Goal: Contribute content: Contribute content

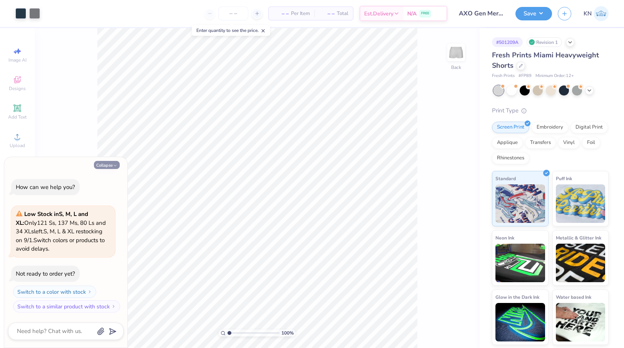
click at [108, 164] on button "Collapse" at bounding box center [107, 165] width 26 height 8
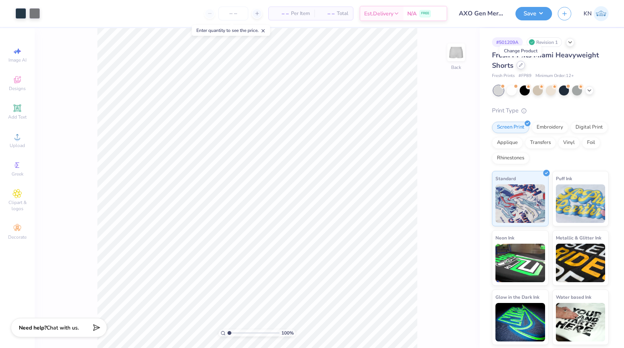
click at [521, 67] on div at bounding box center [521, 65] width 8 height 8
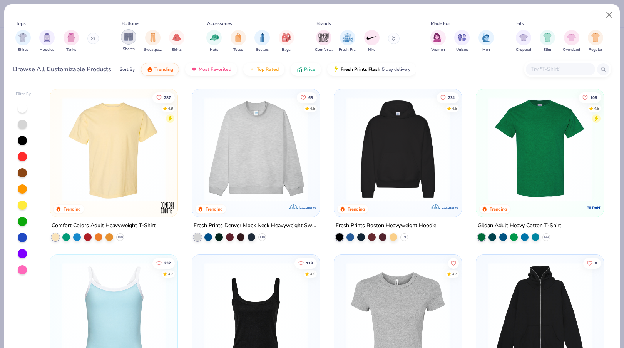
click at [125, 36] on img "filter for Shorts" at bounding box center [128, 36] width 9 height 9
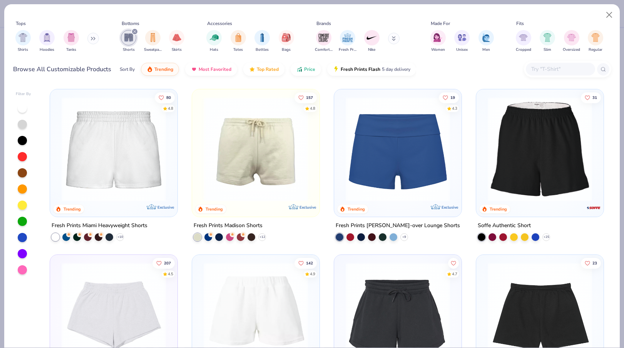
click at [409, 144] on img at bounding box center [398, 149] width 112 height 104
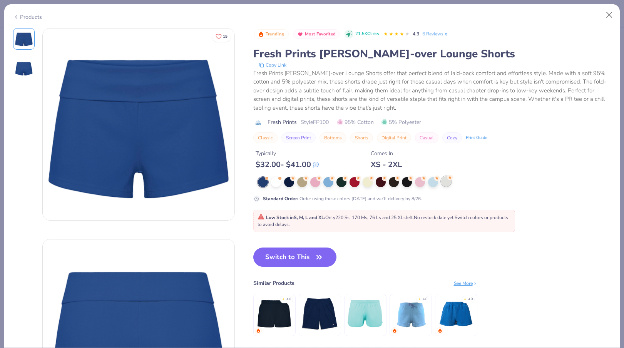
click at [445, 184] on div at bounding box center [446, 181] width 10 height 10
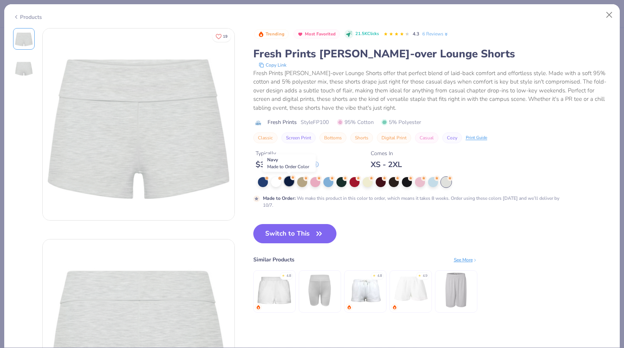
click at [289, 182] on div at bounding box center [289, 181] width 10 height 10
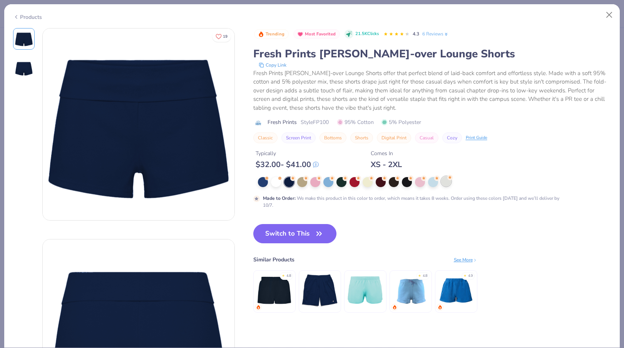
click at [446, 183] on div at bounding box center [446, 181] width 10 height 10
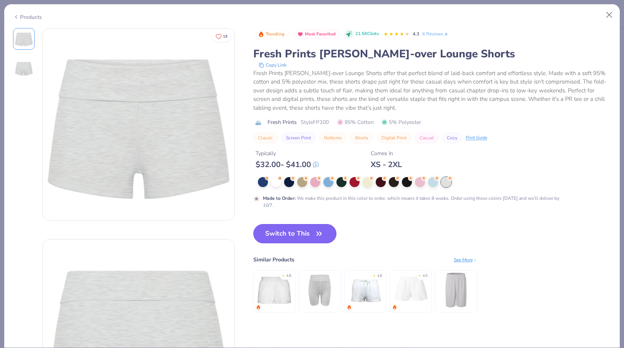
click at [298, 234] on button "Switch to This" at bounding box center [295, 233] width 84 height 19
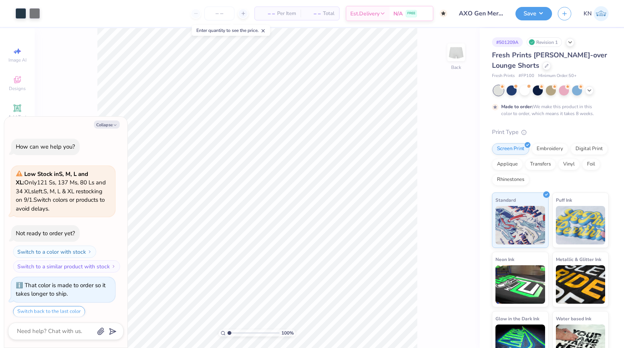
scroll to position [23, 0]
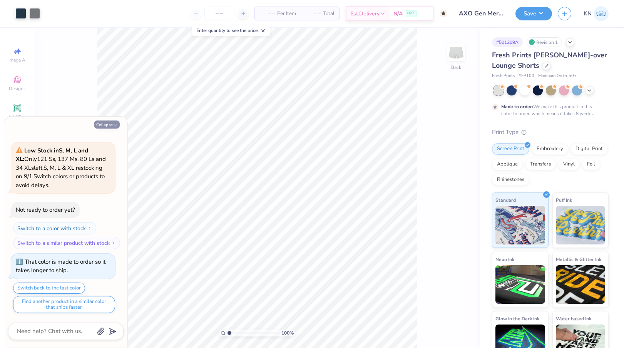
click at [102, 125] on button "Collapse" at bounding box center [107, 124] width 26 height 8
type textarea "x"
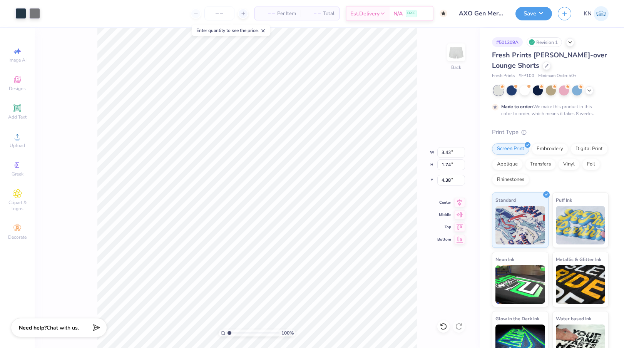
type input "4.38"
click at [76, 263] on div "100 % Back W 3.43 3.43 " H 1.74 1.74 " Y 4.38 4.38 " Center Middle Top Bottom" at bounding box center [257, 188] width 445 height 320
type input "4.45"
click at [52, 256] on div "100 % Back W 3.43 3.43 " H 1.74 1.74 " Y 4.45 4.45 " Center Middle Top Bottom" at bounding box center [257, 188] width 445 height 320
click at [75, 210] on div "100 % Back W 3.43 H 1.74 Y 0.50 Center Middle Top Bottom" at bounding box center [257, 188] width 445 height 320
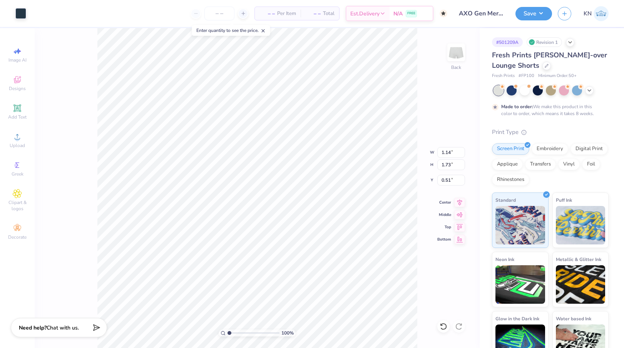
type input "1.14"
type input "1.73"
type input "0.50"
type input "1.12"
type input "1.70"
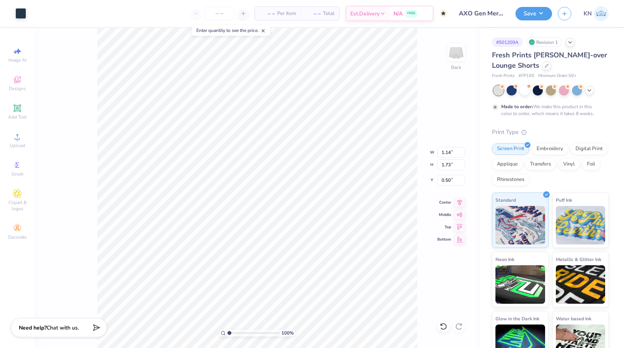
type input "0.54"
click at [202, 263] on li "Group" at bounding box center [208, 263] width 60 height 15
type input "1.99"
type input "3.02"
type input "1.55"
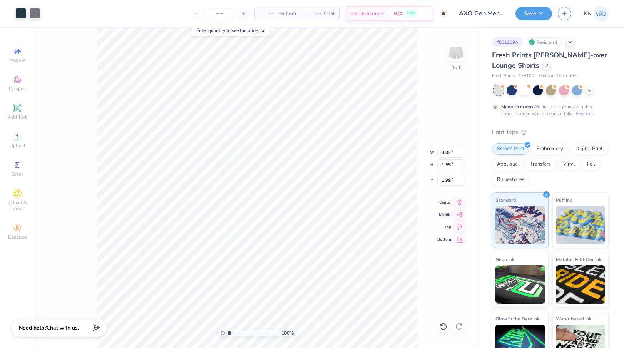
type input "4.63"
click at [530, 13] on button "Save" at bounding box center [533, 12] width 37 height 13
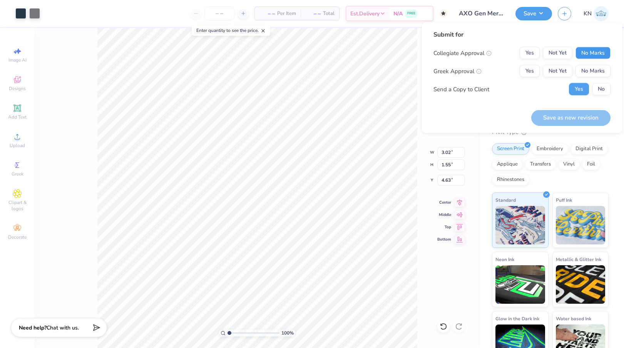
click at [595, 53] on button "No Marks" at bounding box center [592, 53] width 35 height 12
click at [533, 72] on button "Yes" at bounding box center [530, 71] width 20 height 12
click at [597, 90] on button "No" at bounding box center [601, 89] width 18 height 12
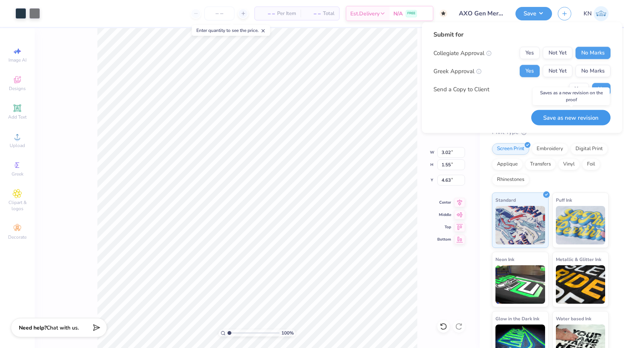
click at [563, 119] on button "Save as new revision" at bounding box center [570, 118] width 79 height 16
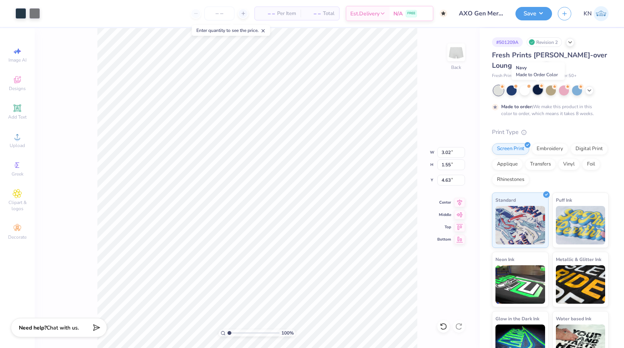
click at [537, 90] on div at bounding box center [538, 90] width 10 height 10
click at [20, 16] on div at bounding box center [20, 12] width 11 height 11
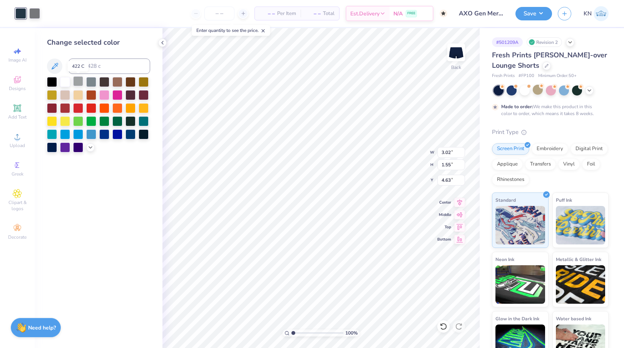
click at [80, 82] on div at bounding box center [78, 81] width 10 height 10
click at [92, 82] on div at bounding box center [91, 81] width 10 height 10
click at [80, 82] on div at bounding box center [78, 81] width 10 height 10
click at [91, 147] on icon at bounding box center [90, 147] width 6 height 6
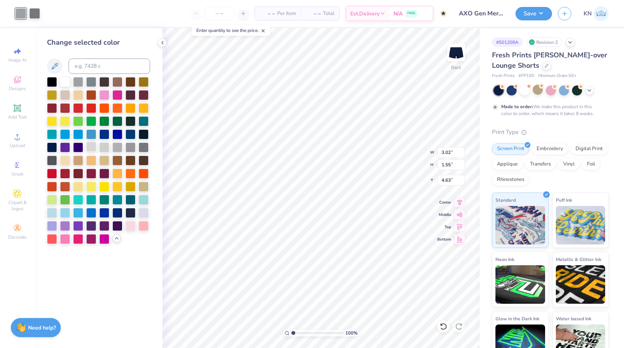
click at [93, 145] on div at bounding box center [91, 147] width 10 height 10
click at [105, 146] on div at bounding box center [104, 147] width 10 height 10
click at [93, 150] on div at bounding box center [91, 147] width 10 height 10
click at [64, 83] on div at bounding box center [65, 81] width 10 height 10
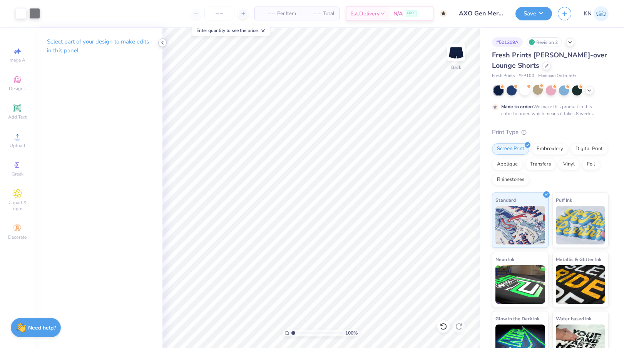
click at [161, 43] on icon at bounding box center [162, 43] width 6 height 6
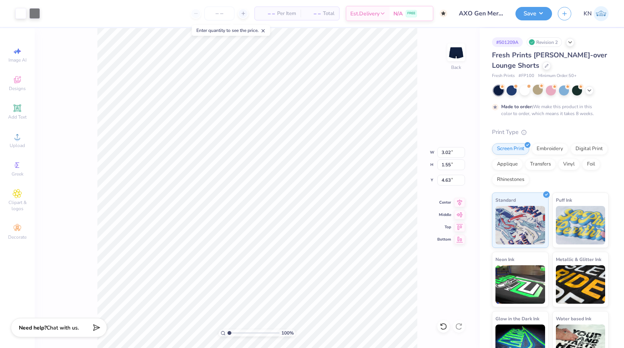
click at [74, 195] on div "100 % Back W 3.02 3.02 " H 1.55 1.55 " Y 4.63 4.63 " Center Middle Top Bottom" at bounding box center [257, 188] width 445 height 320
click at [534, 13] on button "Save" at bounding box center [533, 12] width 37 height 13
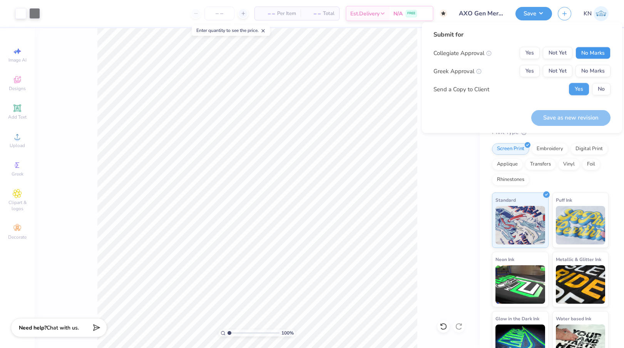
click at [595, 50] on button "No Marks" at bounding box center [592, 53] width 35 height 12
click at [532, 72] on button "Yes" at bounding box center [530, 71] width 20 height 12
click at [601, 94] on button "No" at bounding box center [601, 89] width 18 height 12
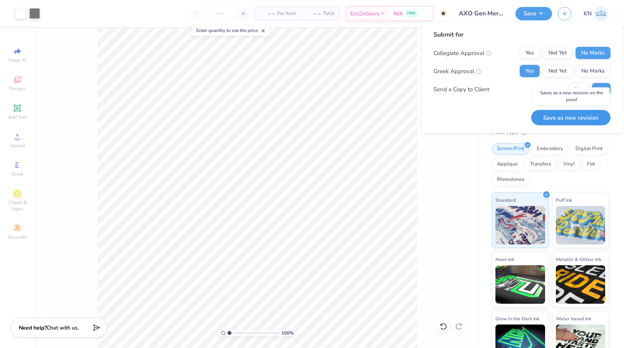
click at [571, 117] on button "Save as new revision" at bounding box center [570, 118] width 79 height 16
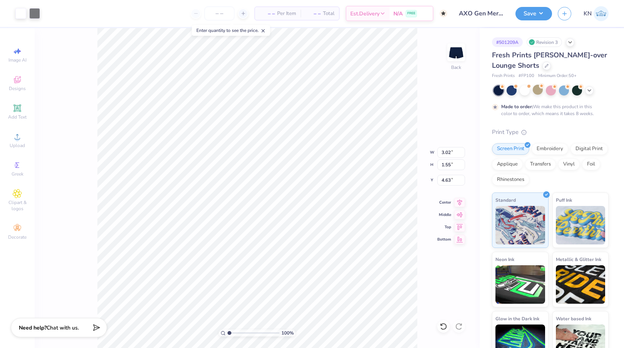
type input "4.43"
click at [528, 13] on button "Save" at bounding box center [533, 12] width 37 height 13
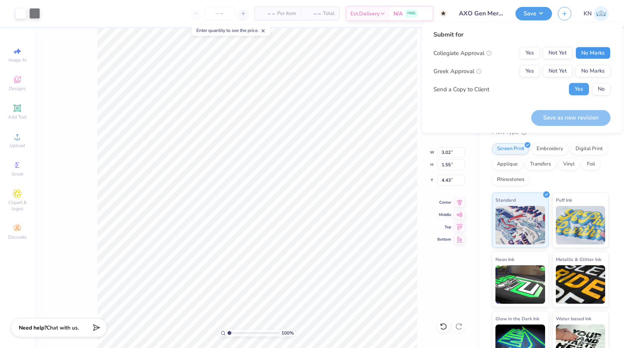
click at [592, 52] on button "No Marks" at bounding box center [592, 53] width 35 height 12
click at [528, 74] on button "Yes" at bounding box center [530, 71] width 20 height 12
click at [601, 90] on button "No" at bounding box center [601, 89] width 18 height 12
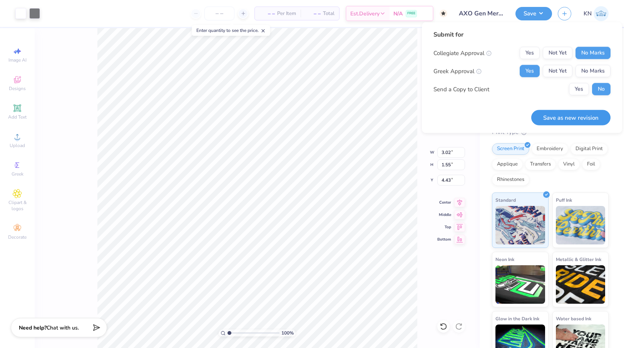
click at [570, 119] on button "Save as new revision" at bounding box center [570, 118] width 79 height 16
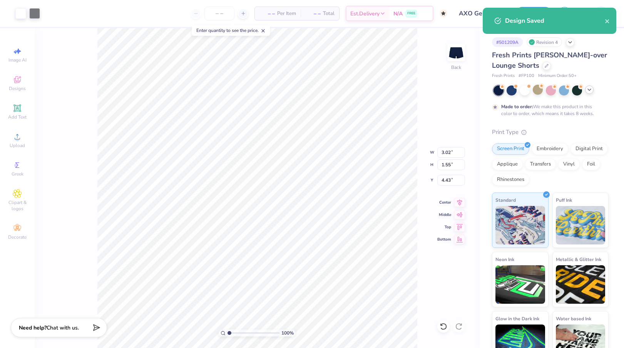
click at [589, 90] on polyline at bounding box center [589, 90] width 3 height 2
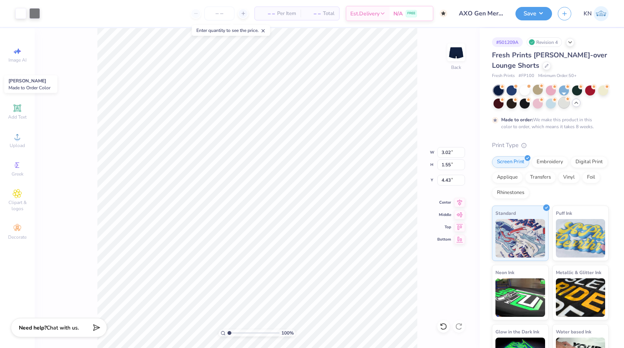
click at [563, 105] on div at bounding box center [564, 103] width 10 height 10
click at [20, 14] on div at bounding box center [20, 12] width 11 height 11
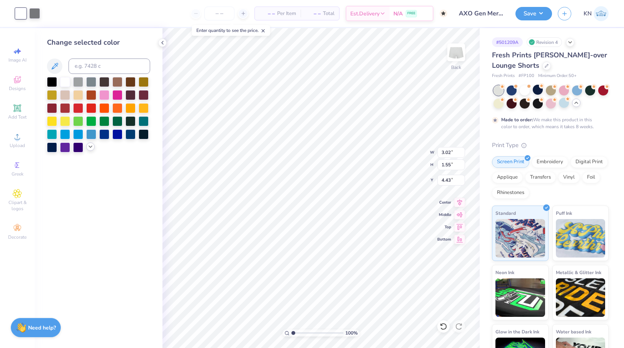
click at [89, 147] on icon at bounding box center [90, 147] width 6 height 6
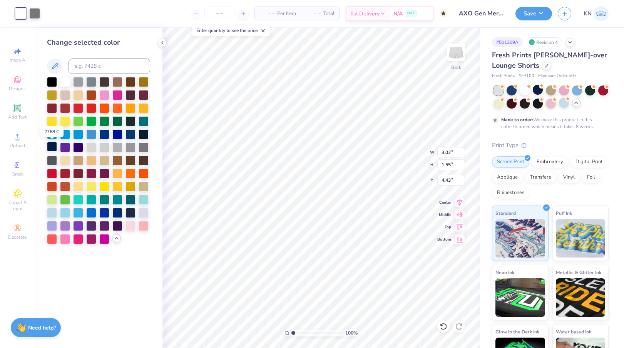
click at [52, 147] on div at bounding box center [52, 147] width 10 height 10
click at [22, 13] on div at bounding box center [20, 13] width 11 height 11
click at [99, 66] on input at bounding box center [110, 66] width 82 height 15
type input "7546"
click at [163, 42] on icon at bounding box center [162, 43] width 6 height 6
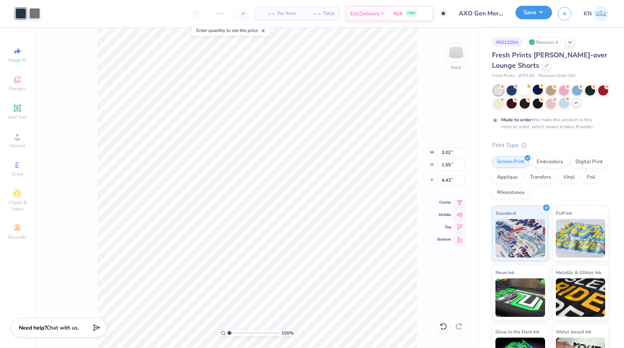
click at [527, 12] on button "Save" at bounding box center [533, 12] width 37 height 13
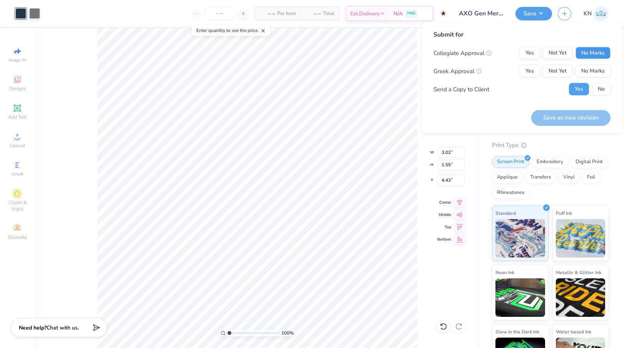
click at [592, 50] on button "No Marks" at bounding box center [592, 53] width 35 height 12
click at [530, 75] on button "Yes" at bounding box center [530, 71] width 20 height 12
click at [598, 87] on button "No" at bounding box center [601, 89] width 18 height 12
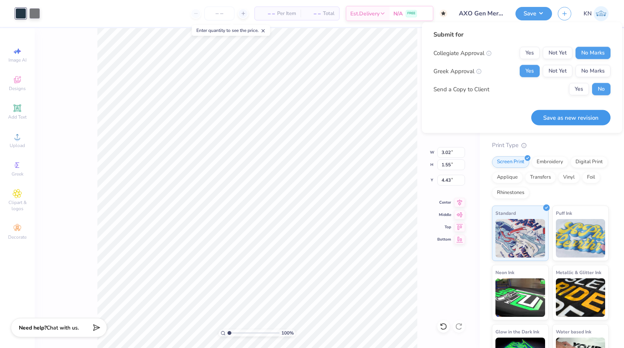
click at [567, 120] on button "Save as new revision" at bounding box center [570, 118] width 79 height 16
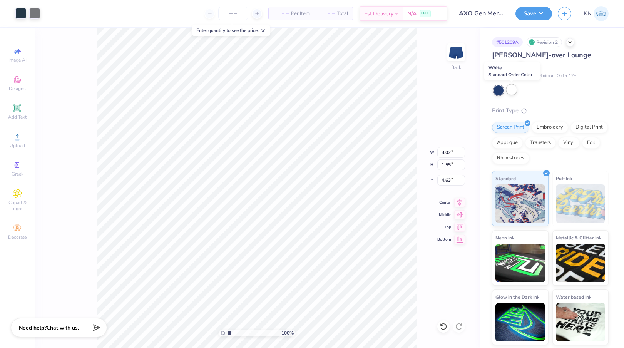
click at [514, 90] on div at bounding box center [512, 90] width 10 height 10
click at [512, 90] on div at bounding box center [512, 90] width 10 height 10
click at [517, 66] on div at bounding box center [521, 65] width 8 height 8
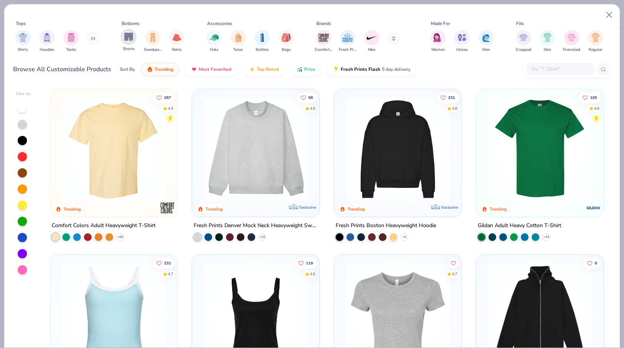
click at [128, 42] on div "filter for Shorts" at bounding box center [128, 36] width 15 height 15
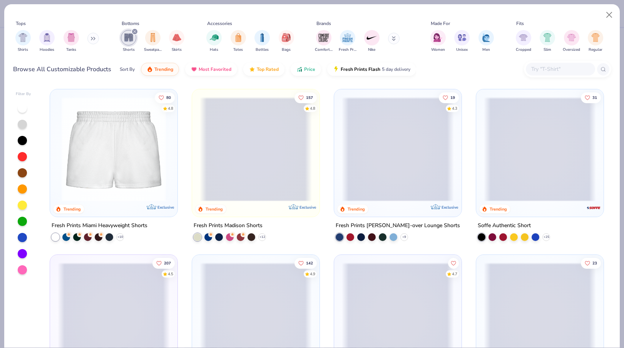
click at [391, 148] on span at bounding box center [398, 149] width 112 height 104
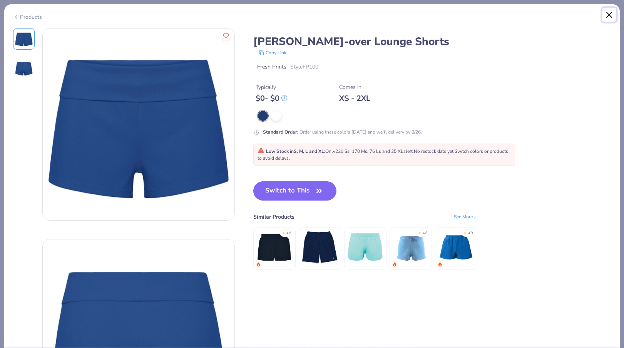
click at [609, 15] on button "Close" at bounding box center [609, 15] width 15 height 15
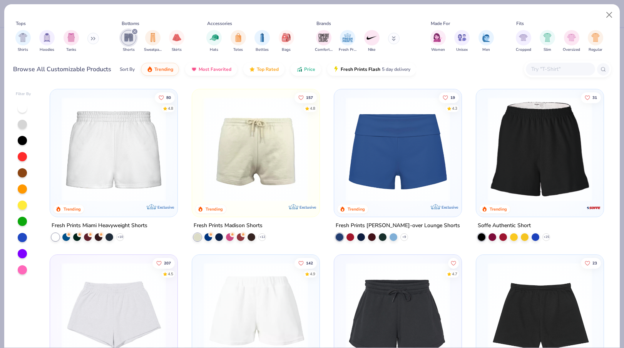
click at [401, 162] on img at bounding box center [398, 149] width 112 height 104
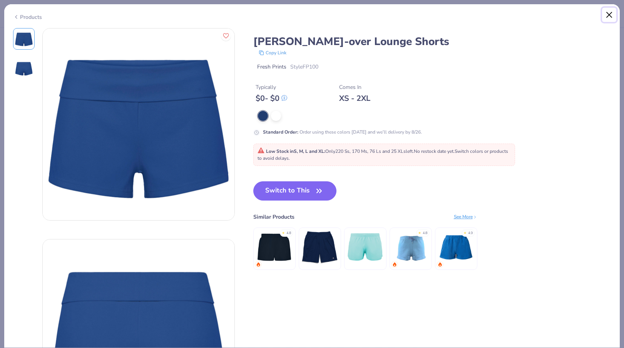
click at [608, 13] on button "Close" at bounding box center [609, 15] width 15 height 15
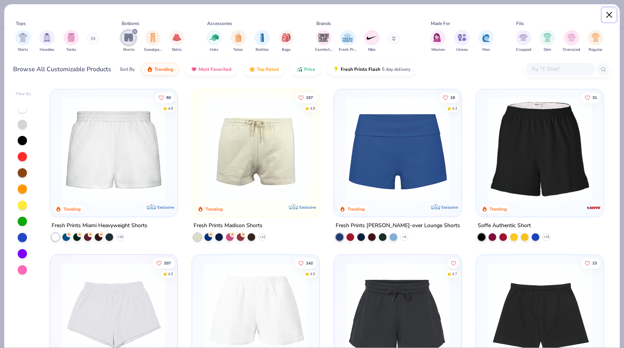
click at [606, 16] on button "Close" at bounding box center [609, 15] width 15 height 15
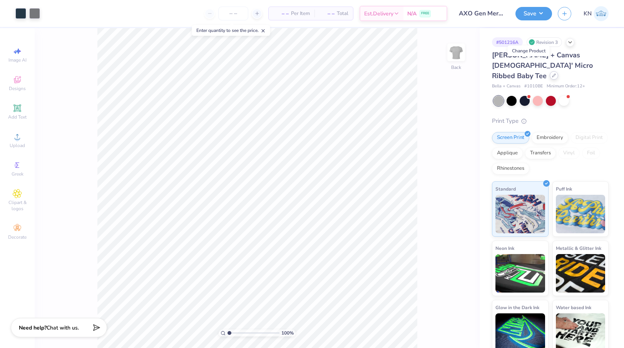
click at [552, 74] on icon at bounding box center [554, 76] width 4 height 4
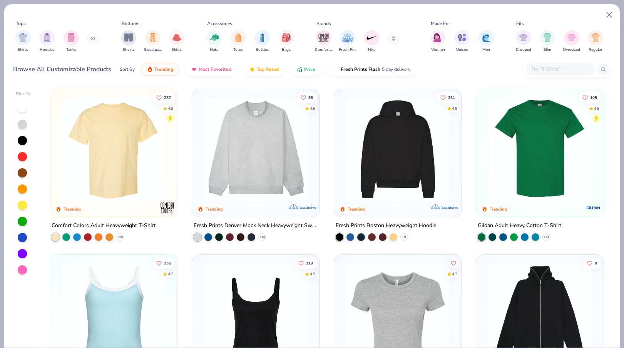
click at [541, 70] on input "text" at bounding box center [559, 69] width 59 height 9
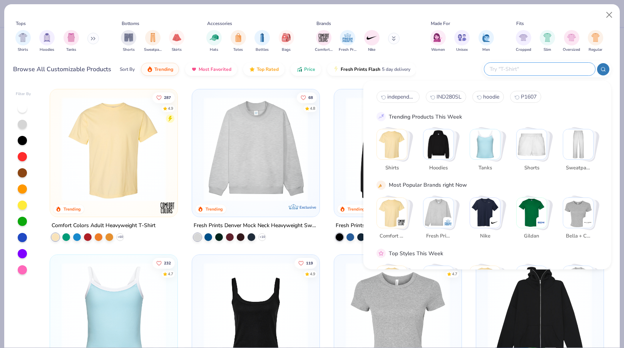
paste input "FP97"
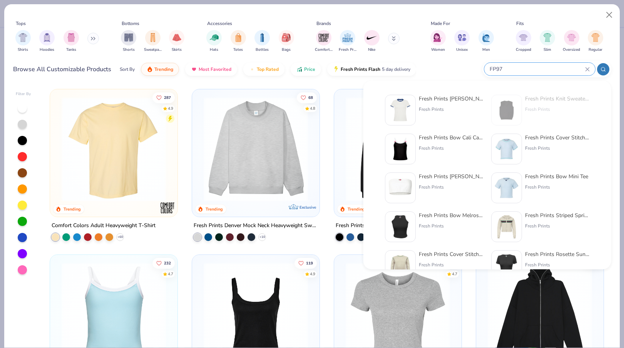
type input "FP97"
click at [427, 100] on div "Fresh Prints Simone Slim Fit Ringer Shirt" at bounding box center [451, 99] width 65 height 8
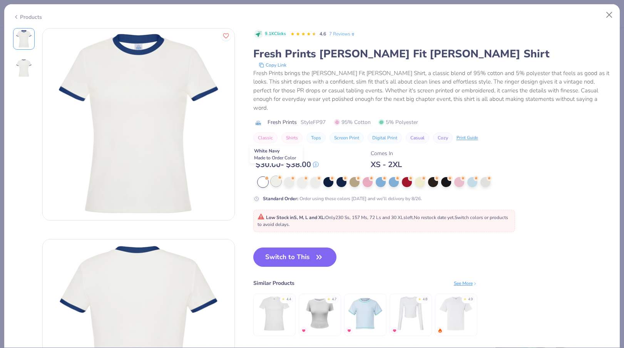
click at [276, 176] on div at bounding box center [276, 181] width 10 height 10
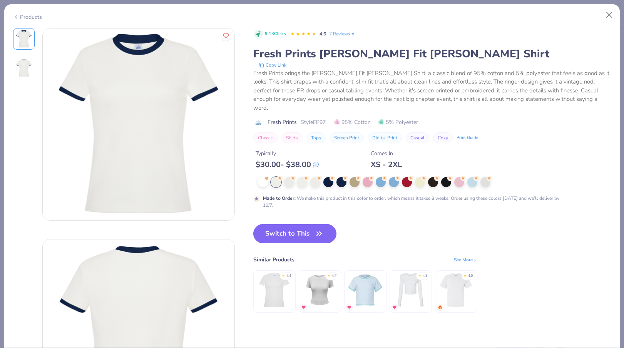
click at [285, 225] on button "Switch to This" at bounding box center [295, 233] width 84 height 19
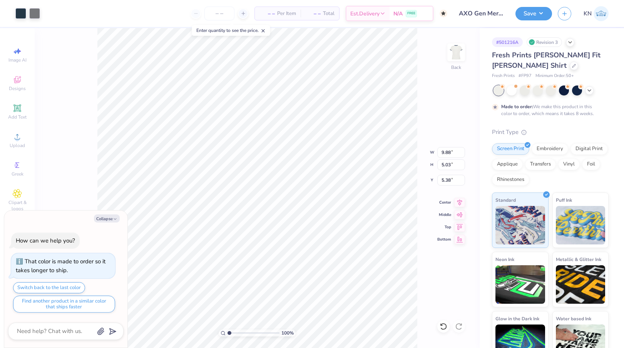
type textarea "x"
type input "7.64"
type input "3.88"
type input "6.52"
type textarea "x"
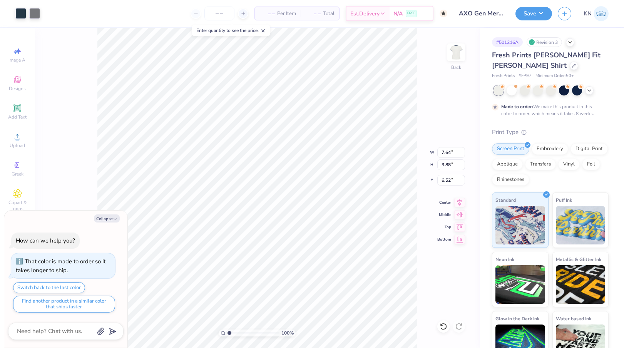
type input "3.00"
type textarea "x"
type input "7.00"
type input "3.56"
type input "3.33"
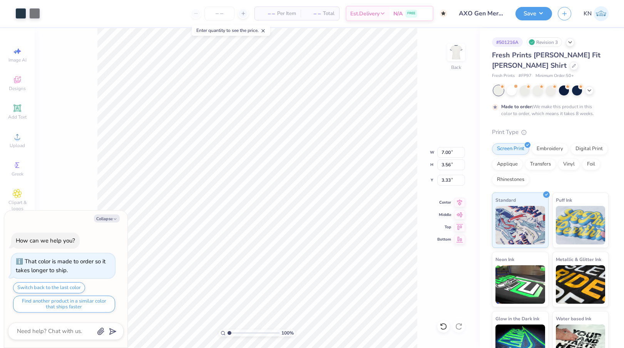
type textarea "x"
type input "3.00"
type textarea "x"
type input "8.15"
type input "4.15"
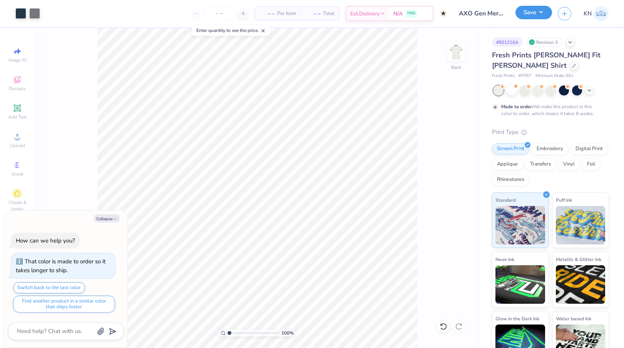
click at [535, 11] on button "Save" at bounding box center [533, 12] width 37 height 13
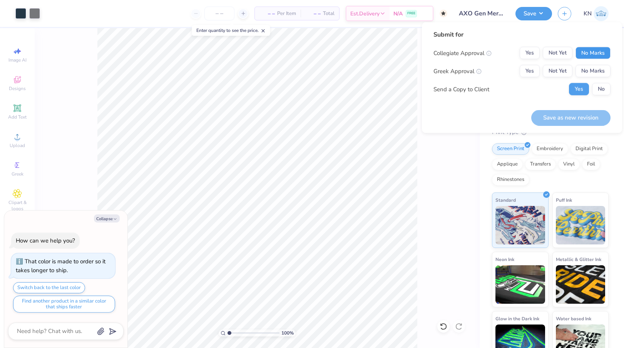
click at [595, 53] on button "No Marks" at bounding box center [592, 53] width 35 height 12
click at [534, 69] on button "Yes" at bounding box center [530, 71] width 20 height 12
click at [601, 86] on button "No" at bounding box center [601, 89] width 18 height 12
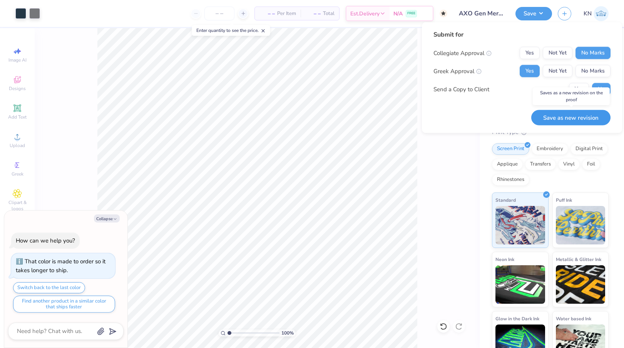
click at [561, 119] on button "Save as new revision" at bounding box center [570, 118] width 79 height 16
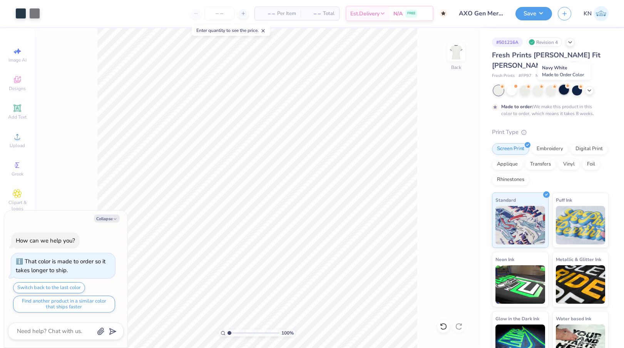
click at [564, 90] on div at bounding box center [564, 90] width 10 height 10
click at [18, 17] on div at bounding box center [20, 12] width 11 height 11
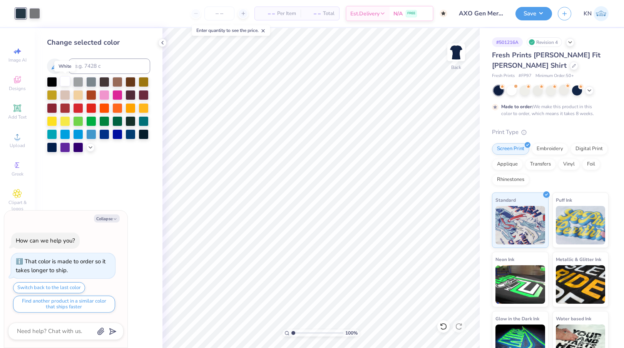
click at [66, 81] on div at bounding box center [65, 81] width 10 height 10
click at [161, 42] on icon at bounding box center [162, 43] width 6 height 6
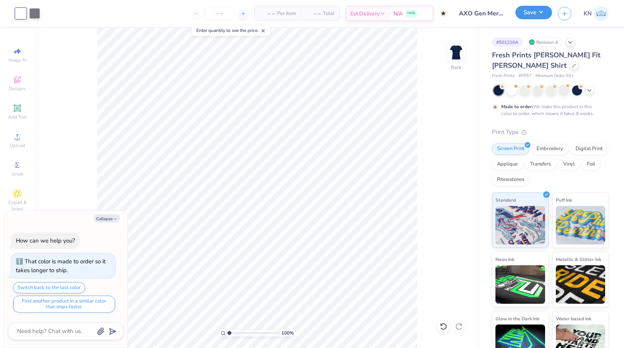
click at [535, 12] on button "Save" at bounding box center [533, 12] width 37 height 13
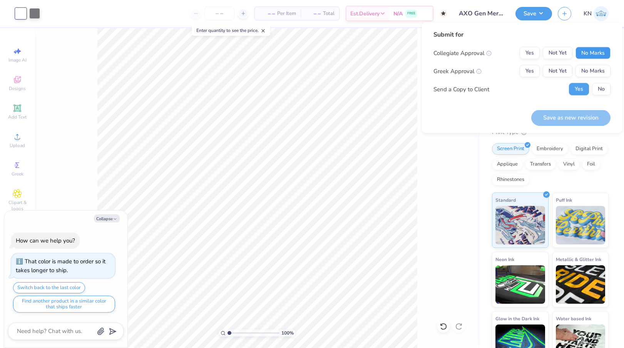
click at [588, 48] on button "No Marks" at bounding box center [592, 53] width 35 height 12
click at [530, 71] on button "Yes" at bounding box center [530, 71] width 20 height 12
click at [599, 88] on button "No" at bounding box center [601, 89] width 18 height 12
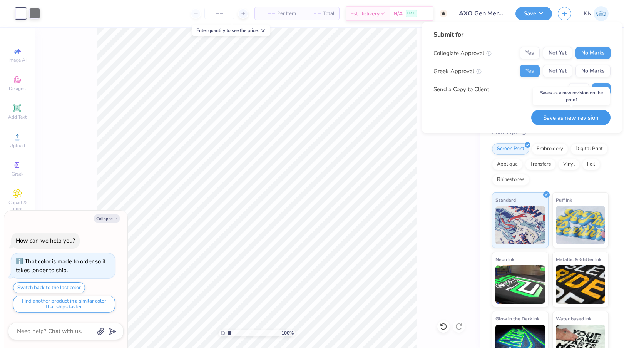
click at [563, 117] on button "Save as new revision" at bounding box center [570, 118] width 79 height 16
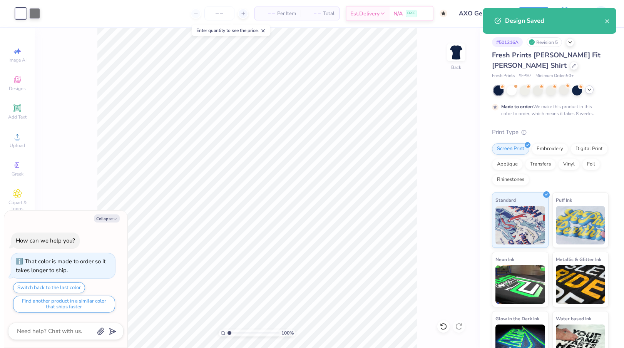
click at [589, 89] on icon at bounding box center [589, 90] width 6 height 6
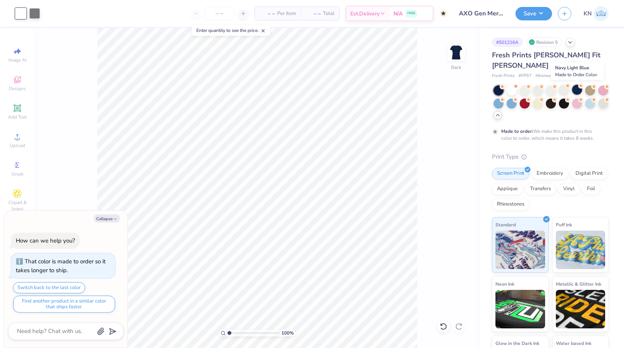
click at [575, 92] on div at bounding box center [577, 90] width 10 height 10
type textarea "x"
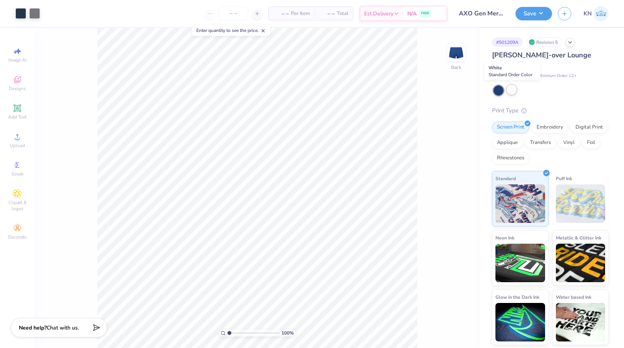
click at [510, 90] on div at bounding box center [512, 90] width 10 height 10
click at [532, 13] on button "Save" at bounding box center [533, 12] width 37 height 13
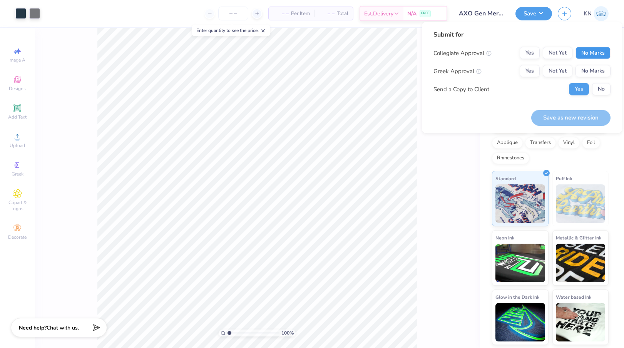
click at [590, 48] on button "No Marks" at bounding box center [592, 53] width 35 height 12
click at [528, 70] on button "Yes" at bounding box center [530, 71] width 20 height 12
click at [600, 91] on button "No" at bounding box center [601, 89] width 18 height 12
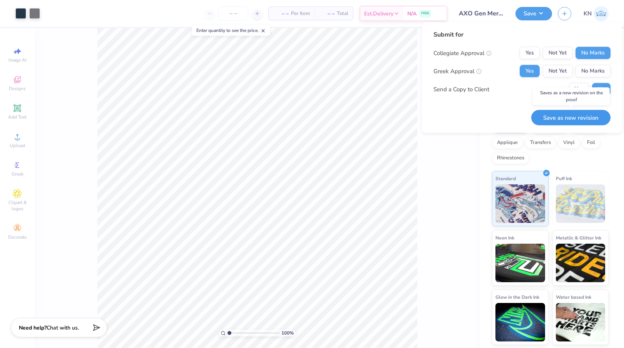
click at [564, 118] on button "Save as new revision" at bounding box center [570, 118] width 79 height 16
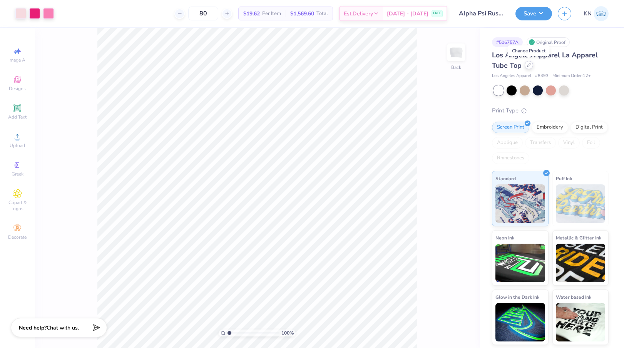
click at [528, 65] on icon at bounding box center [529, 65] width 4 height 4
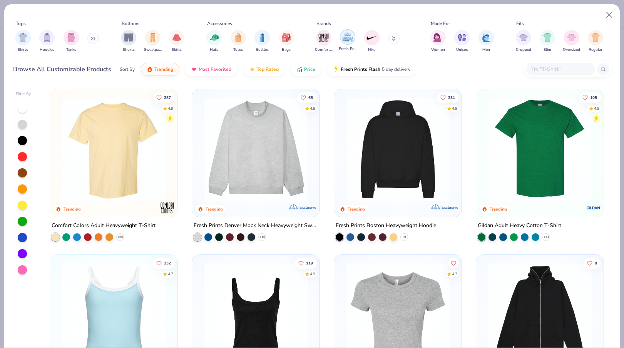
click at [346, 39] on img "filter for Fresh Prints" at bounding box center [348, 37] width 12 height 12
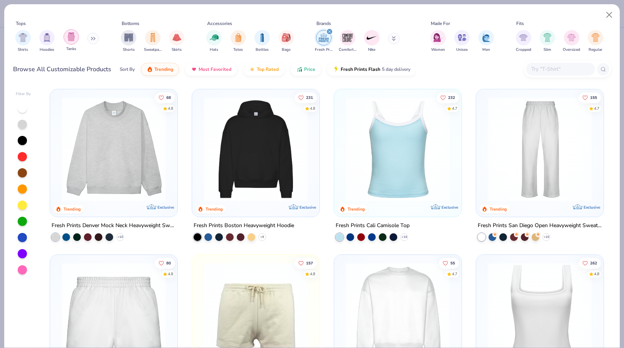
click at [72, 37] on img "filter for Tanks" at bounding box center [71, 36] width 8 height 9
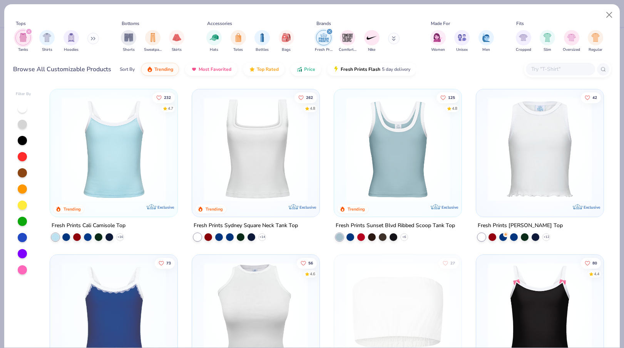
click at [265, 152] on img at bounding box center [256, 149] width 112 height 104
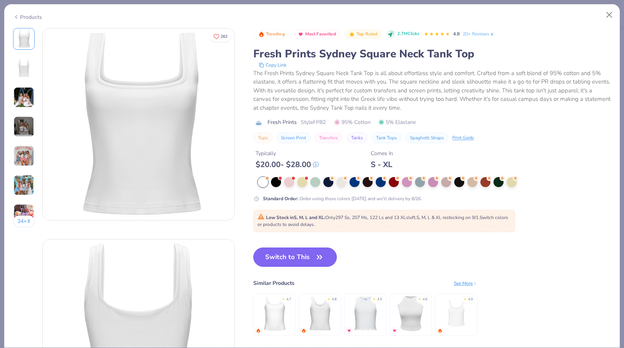
click at [284, 259] on button "Switch to This" at bounding box center [295, 256] width 84 height 19
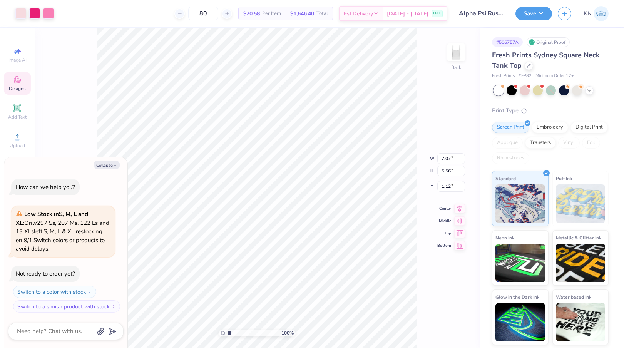
type textarea "x"
type input "3.00"
click at [112, 164] on button "Collapse" at bounding box center [107, 165] width 26 height 8
type textarea "x"
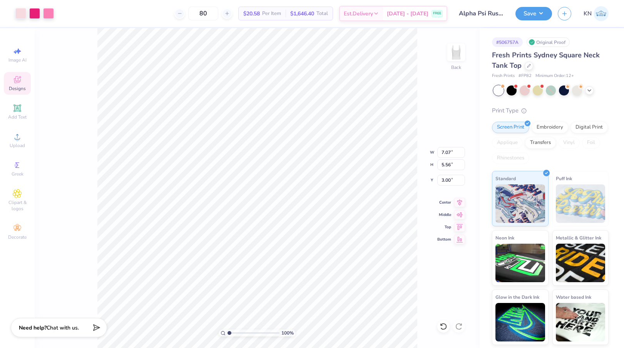
type input "1.66"
type input "1.45"
click at [528, 65] on icon at bounding box center [528, 65] width 3 height 3
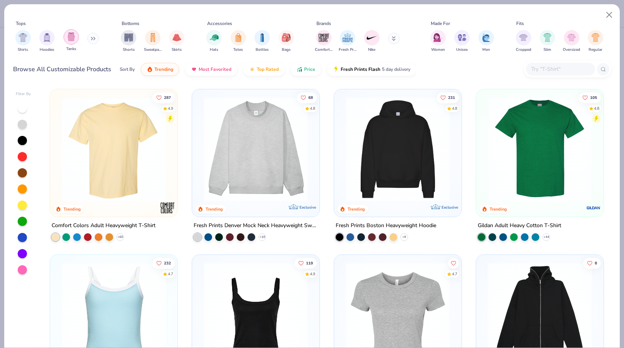
click at [70, 35] on img "filter for Tanks" at bounding box center [71, 36] width 8 height 9
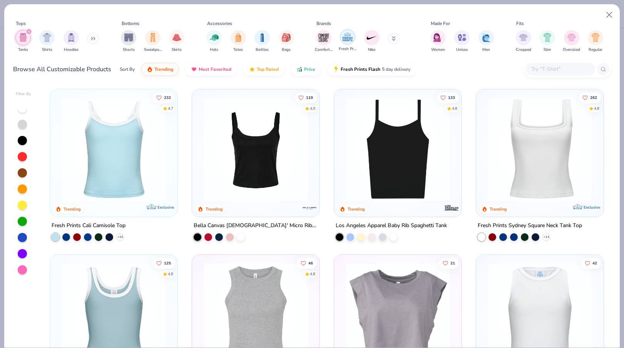
click at [346, 39] on img "filter for Fresh Prints" at bounding box center [348, 37] width 12 height 12
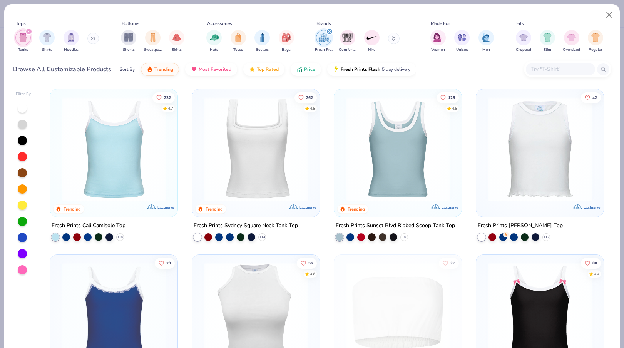
click at [140, 158] on img at bounding box center [114, 149] width 112 height 104
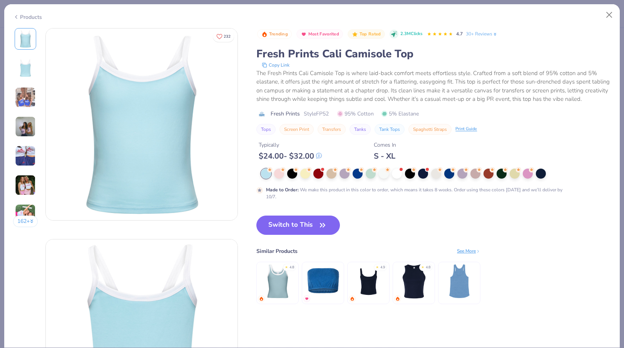
click at [21, 99] on img at bounding box center [25, 97] width 21 height 21
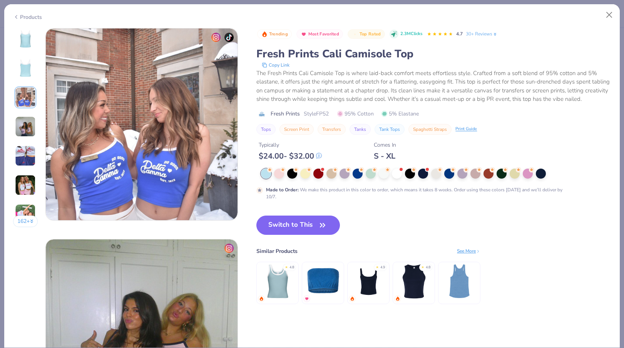
click at [26, 128] on img at bounding box center [25, 126] width 21 height 21
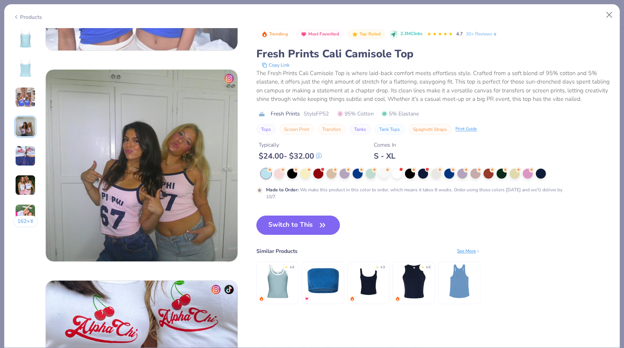
scroll to position [633, 0]
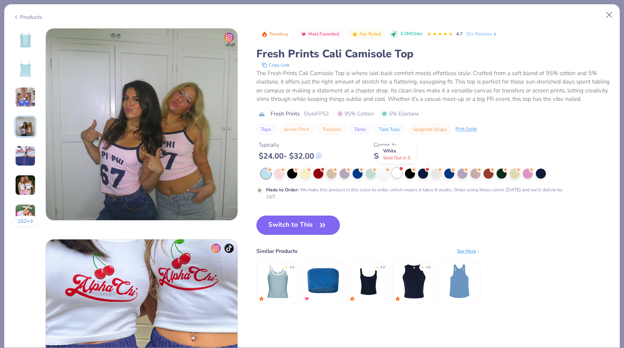
click at [397, 174] on div at bounding box center [397, 173] width 10 height 10
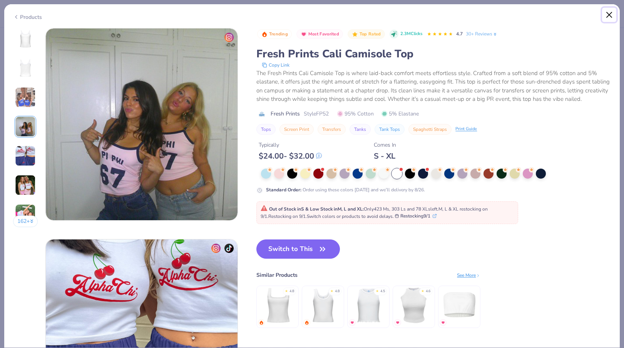
click at [608, 14] on button "Close" at bounding box center [609, 15] width 15 height 15
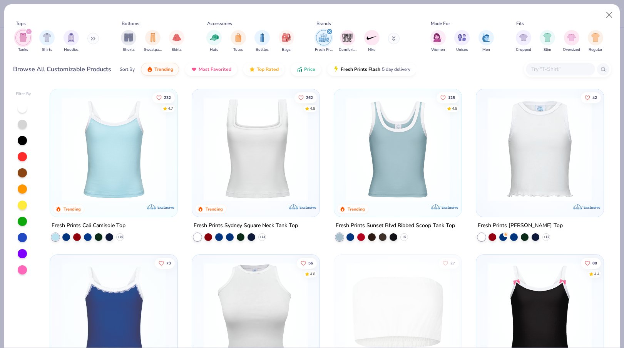
click at [402, 143] on img at bounding box center [398, 149] width 112 height 104
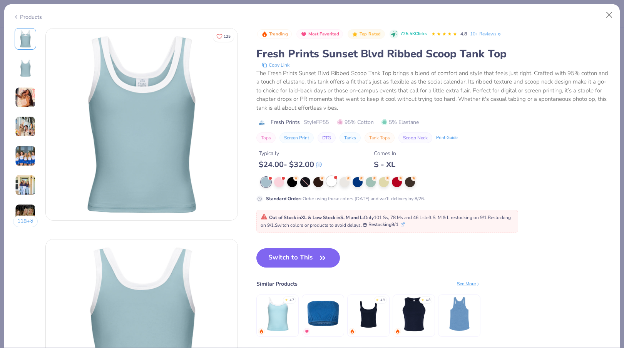
click at [331, 183] on div at bounding box center [331, 181] width 10 height 10
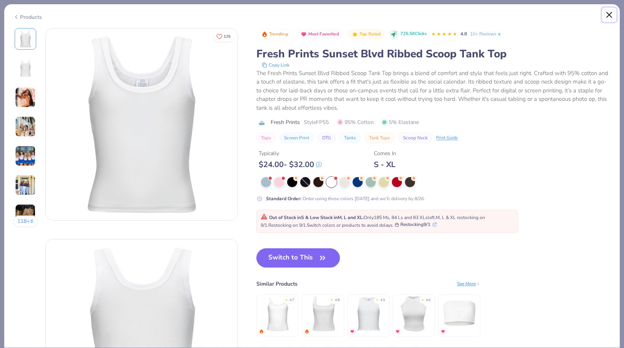
click at [609, 16] on button "Close" at bounding box center [609, 15] width 15 height 15
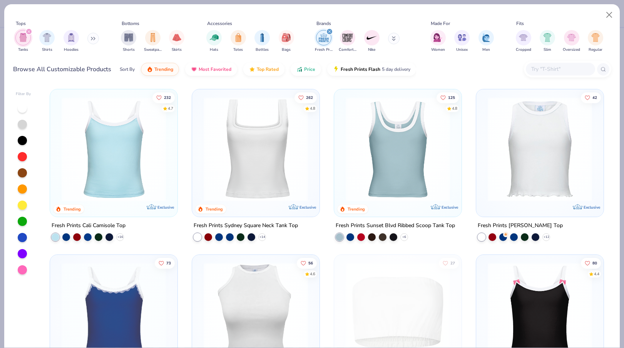
click at [116, 185] on img at bounding box center [114, 149] width 112 height 104
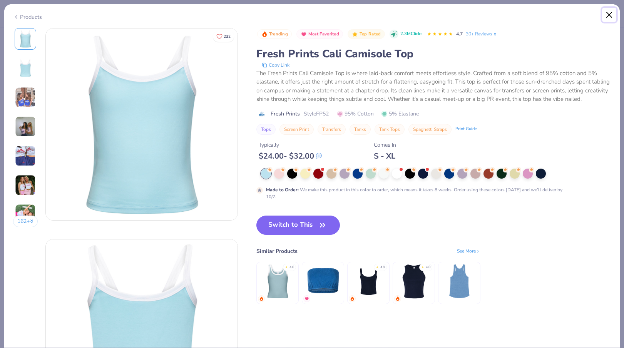
click at [609, 13] on button "Close" at bounding box center [609, 15] width 15 height 15
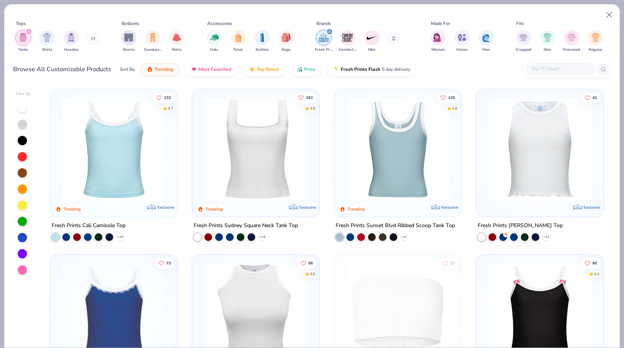
click at [274, 161] on img at bounding box center [256, 149] width 112 height 104
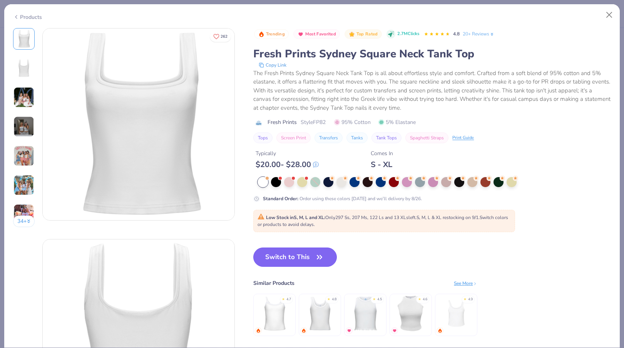
click at [293, 253] on button "Switch to This" at bounding box center [295, 256] width 84 height 19
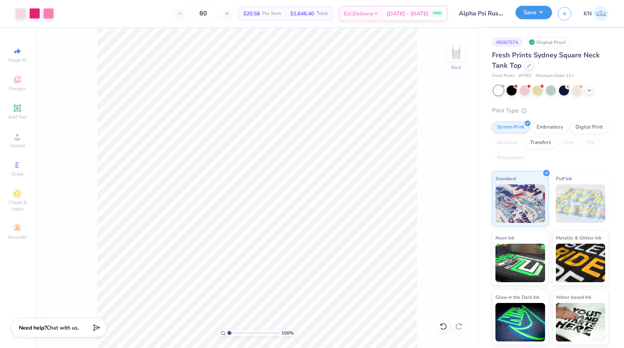
click at [535, 12] on button "Save" at bounding box center [533, 12] width 37 height 13
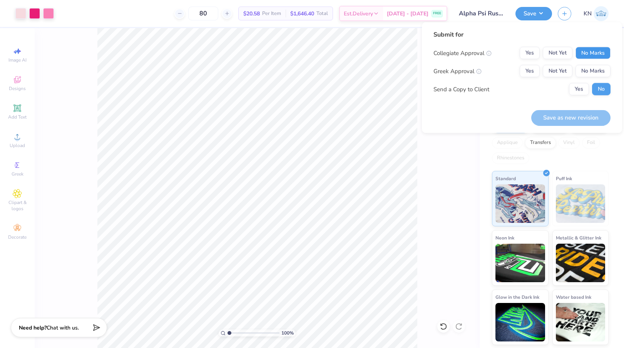
click at [599, 54] on button "No Marks" at bounding box center [592, 53] width 35 height 12
click at [520, 74] on button "Yes" at bounding box center [530, 71] width 20 height 12
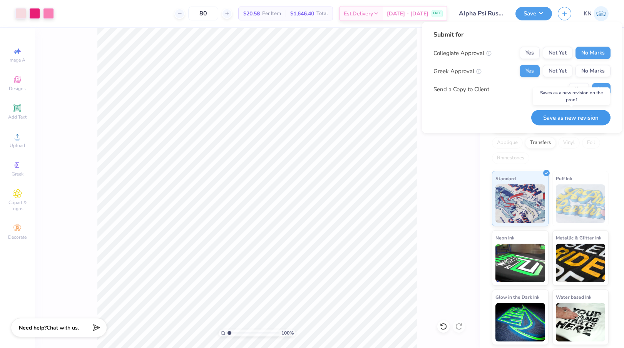
click at [553, 111] on button "Save as new revision" at bounding box center [570, 118] width 79 height 16
